Goal: Find specific page/section: Find specific page/section

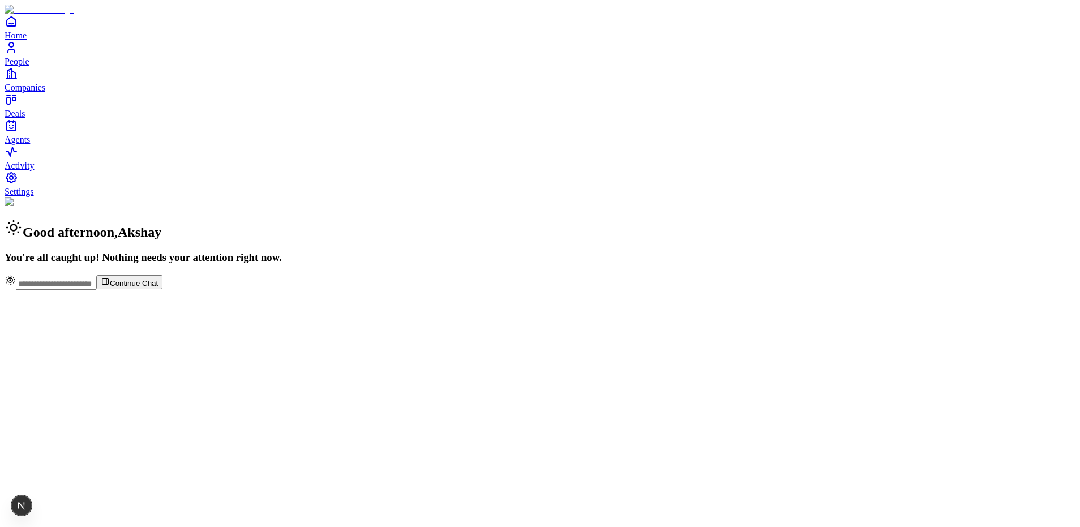
click at [42, 144] on link "Agents" at bounding box center [540, 131] width 1071 height 25
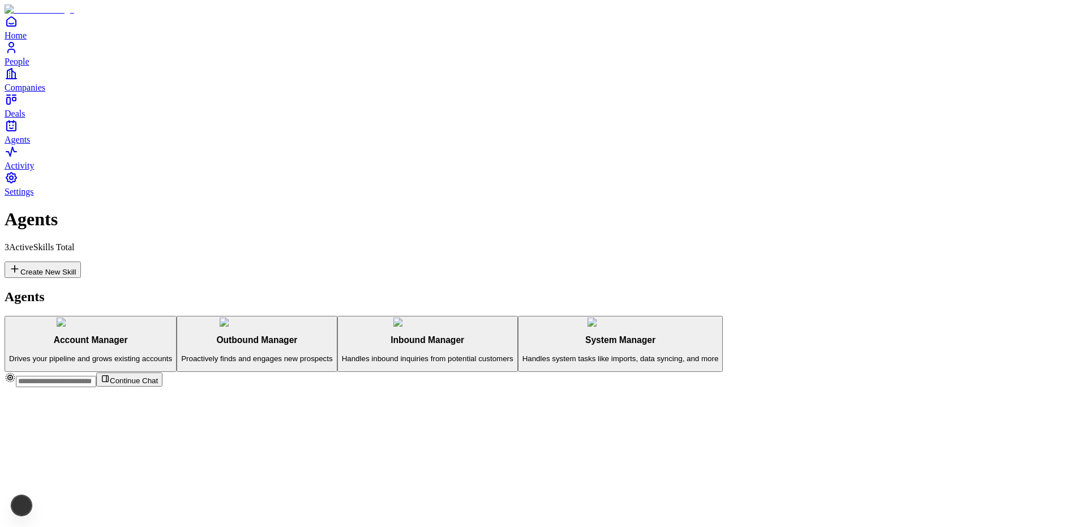
click at [25, 118] on span "Deals" at bounding box center [15, 114] width 20 height 10
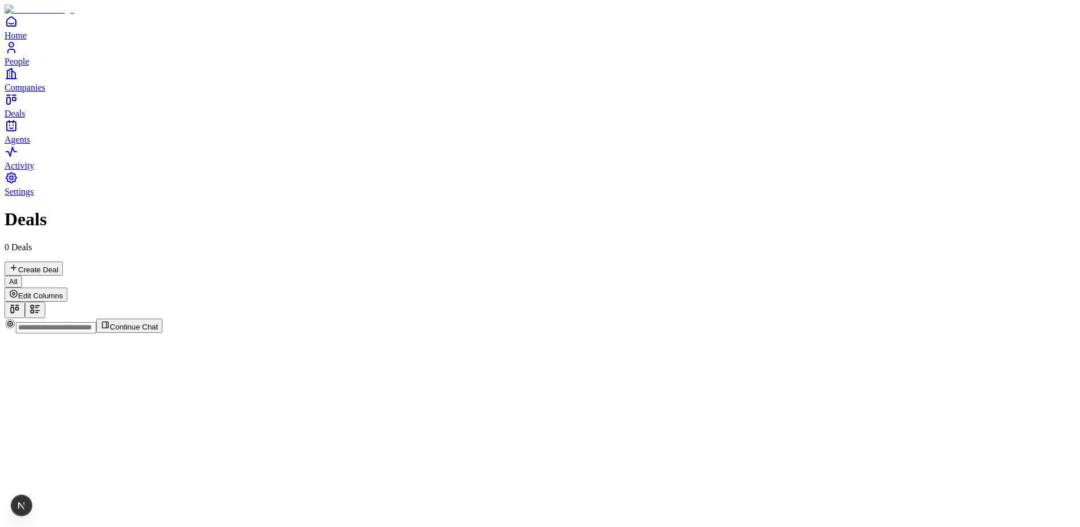
click at [284, 318] on div at bounding box center [540, 318] width 1071 height 0
click at [272, 318] on div at bounding box center [540, 318] width 1071 height 0
click at [244, 318] on div at bounding box center [540, 318] width 1071 height 0
click at [305, 318] on div at bounding box center [540, 318] width 1071 height 0
